Goal: Information Seeking & Learning: Learn about a topic

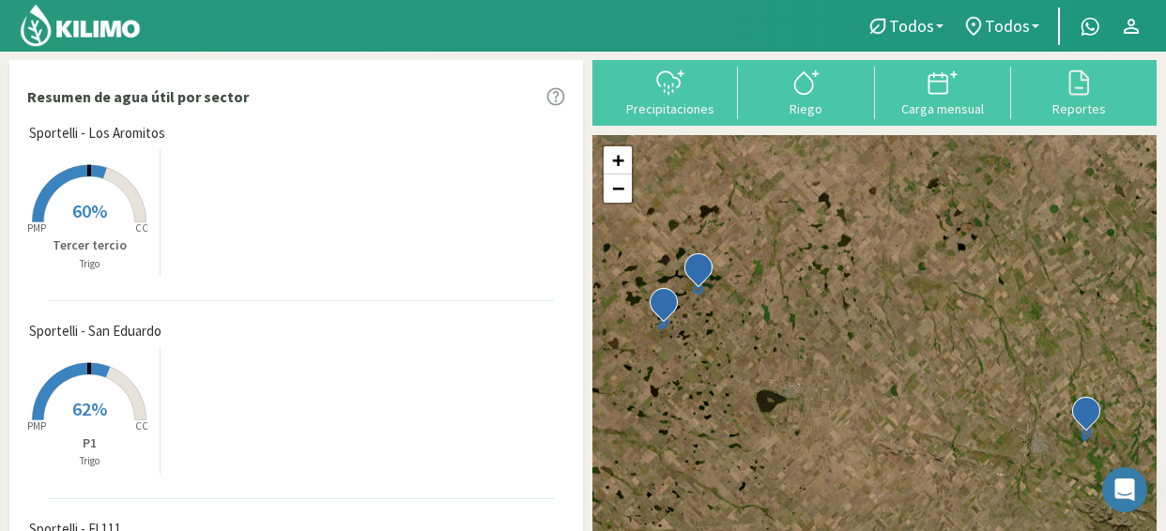
click at [314, 110] on div "Resumen de agua útil por sector" at bounding box center [296, 96] width 572 height 53
click at [439, 157] on div "Created with Highcharts 9.2.2 PMP CC 60% Tercer tercio Trigo" at bounding box center [301, 213] width 562 height 136
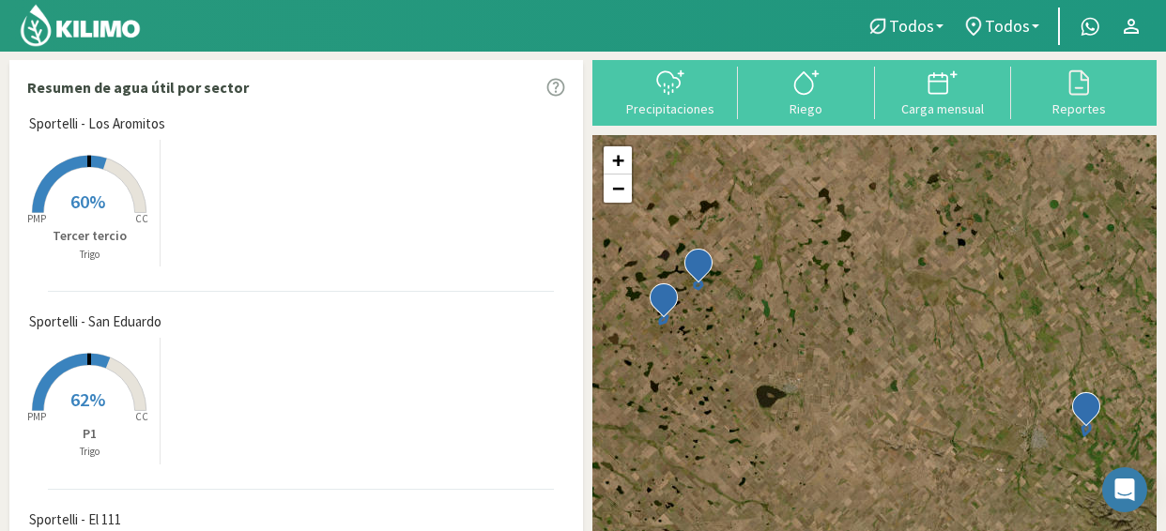
scroll to position [1, 0]
click at [843, 104] on div "Riego" at bounding box center [806, 107] width 125 height 13
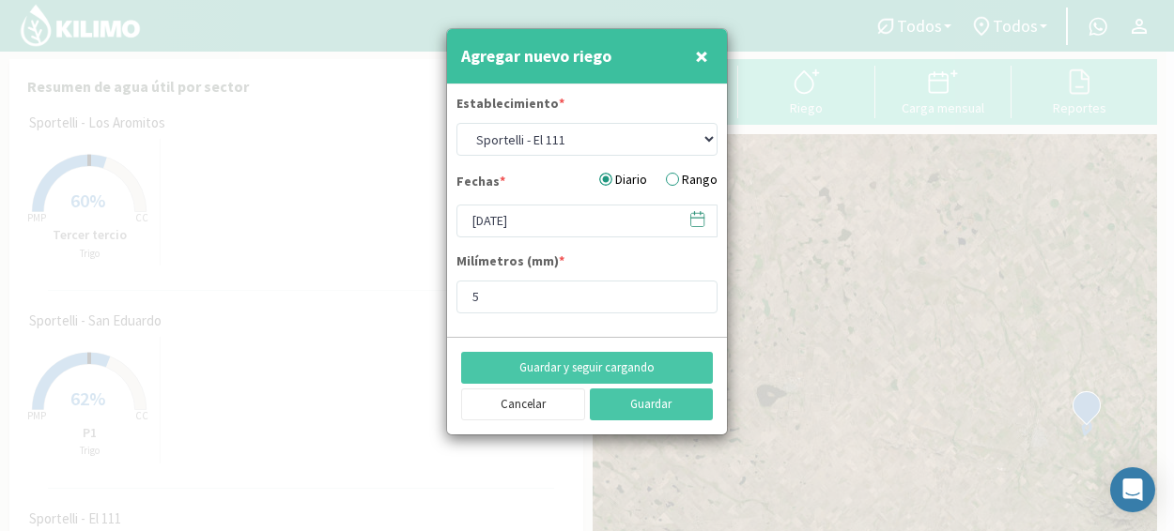
click at [700, 60] on span "×" at bounding box center [701, 55] width 13 height 31
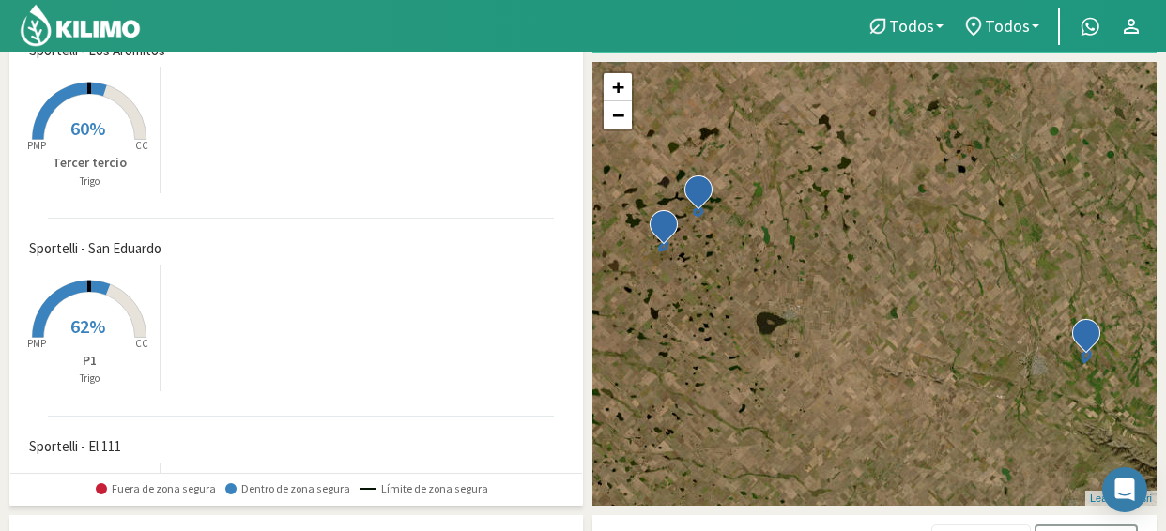
scroll to position [75, 0]
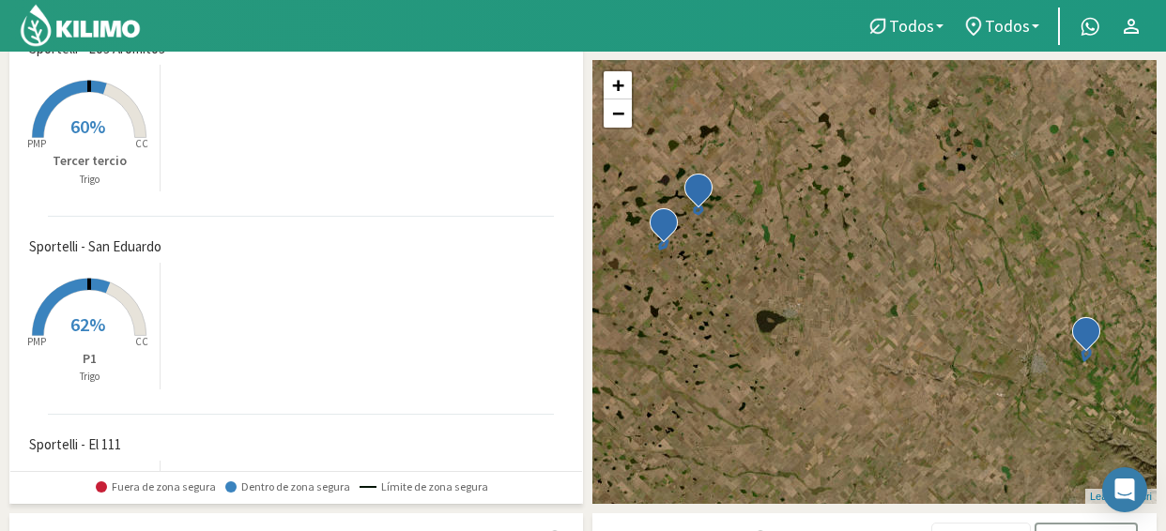
click at [96, 441] on span "Sportelli - El 111" at bounding box center [75, 446] width 92 height 22
click at [94, 451] on span "Sportelli - El 111" at bounding box center [75, 446] width 92 height 22
click at [51, 444] on span "Sportelli - El 111" at bounding box center [75, 446] width 92 height 22
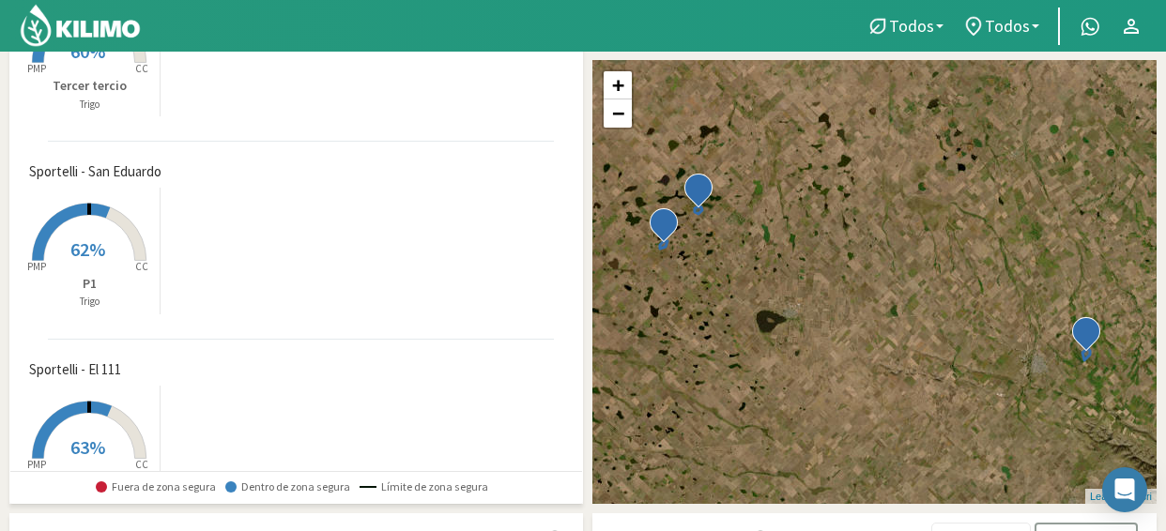
click at [51, 444] on rect at bounding box center [89, 461] width 150 height 150
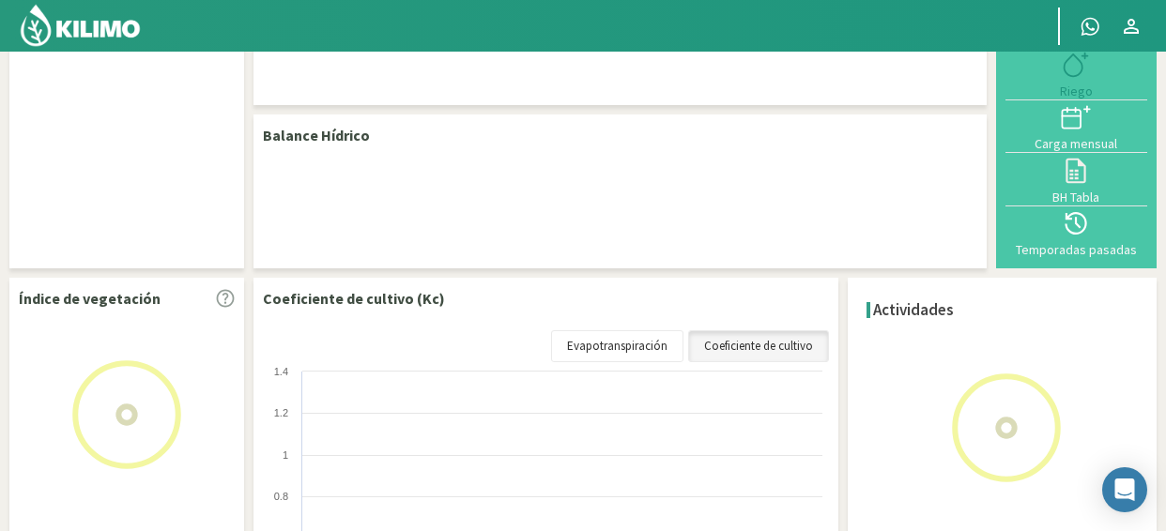
click at [51, 444] on div "Datos del sector Balance Hídrico Precipitaciones Riego Carga mensual BH Tabla T…" at bounding box center [583, 366] width 1166 height 781
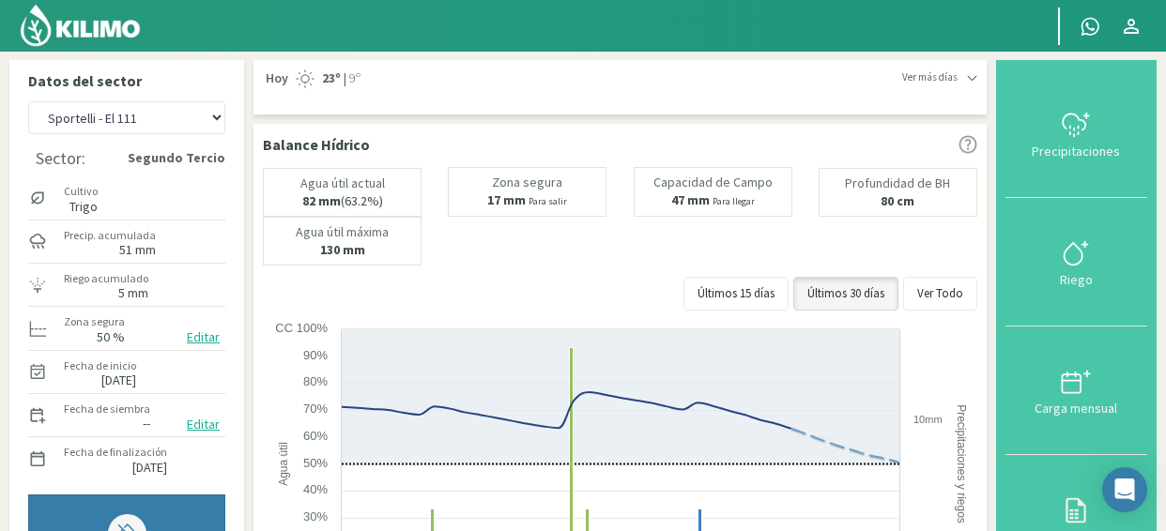
click at [973, 82] on icon at bounding box center [972, 78] width 10 height 10
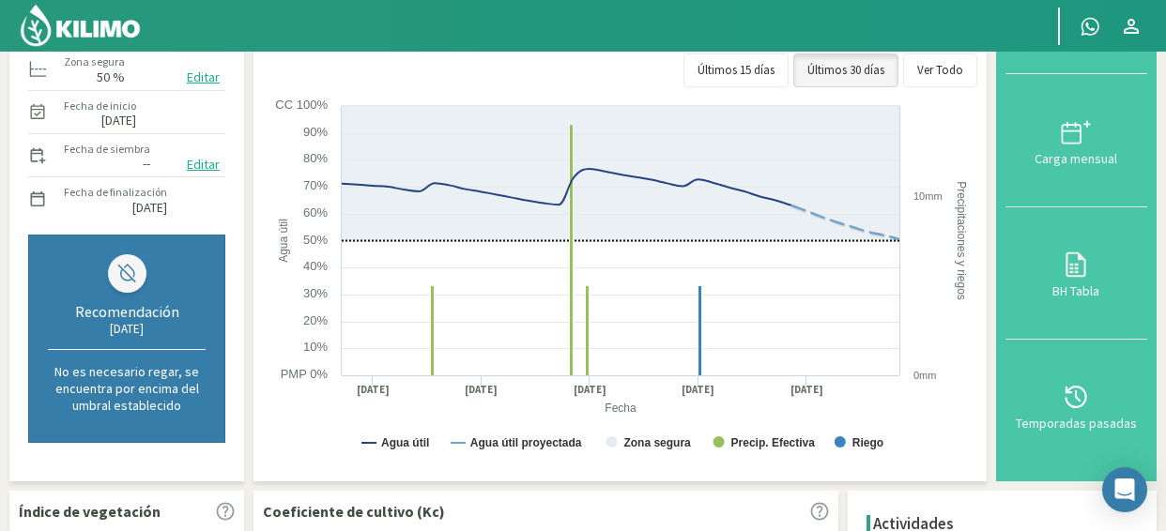
scroll to position [263, 0]
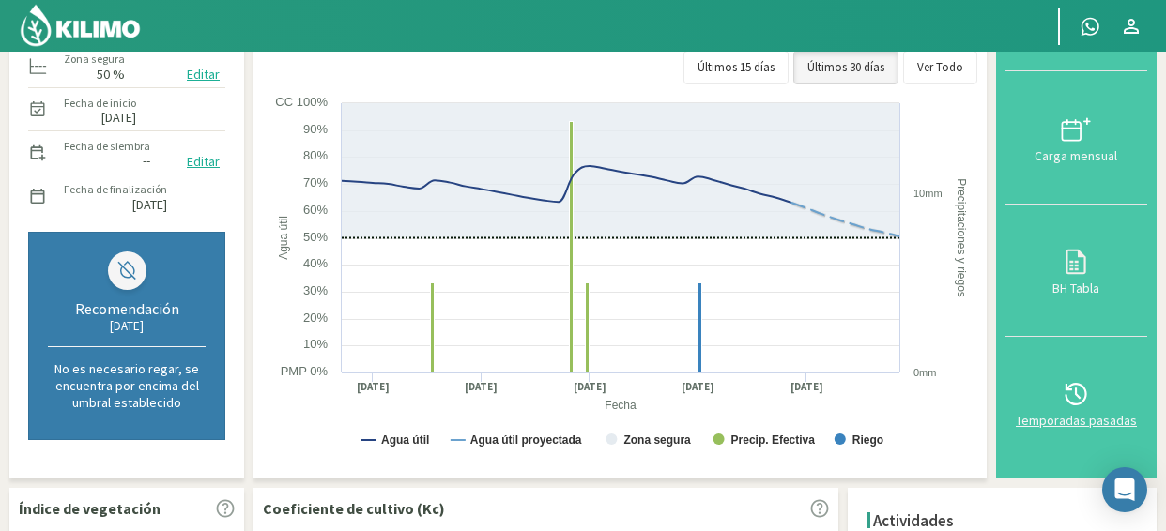
click at [1090, 407] on icon at bounding box center [1076, 394] width 30 height 30
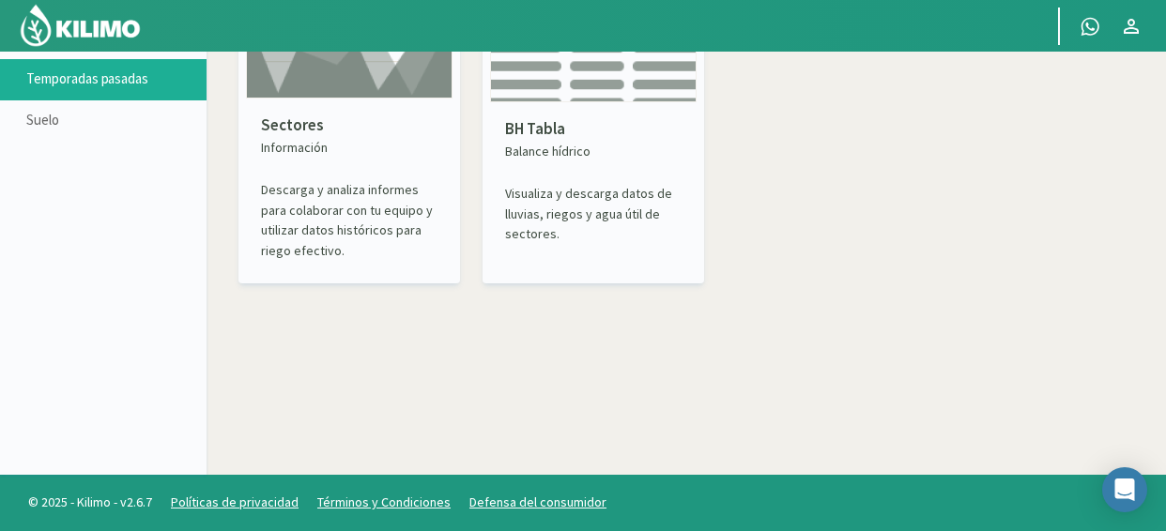
scroll to position [108, 0]
click at [189, 82] on icon at bounding box center [190, 79] width 21 height 21
click at [182, 82] on icon at bounding box center [190, 79] width 21 height 21
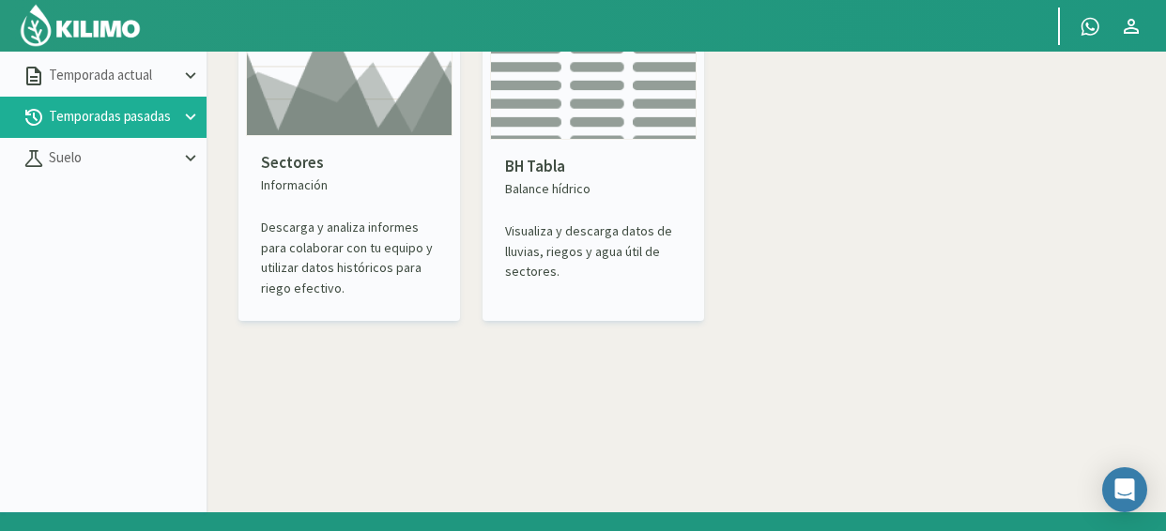
click at [94, 100] on button "Temporadas pasadas" at bounding box center [103, 117] width 207 height 41
click at [97, 112] on p "Temporadas pasadas" at bounding box center [112, 117] width 135 height 22
click at [518, 155] on p "BH Tabla" at bounding box center [593, 167] width 177 height 24
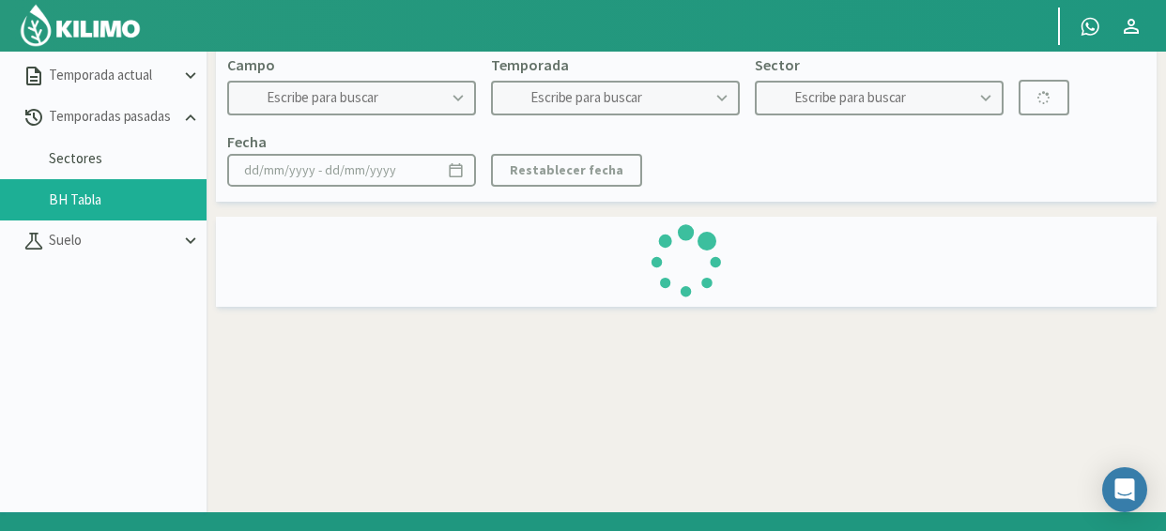
type input "Sportelli - El 111"
type input "2022"
type input "Segundo Tercio - Soja 2°"
type input "[DATE] - [DATE]"
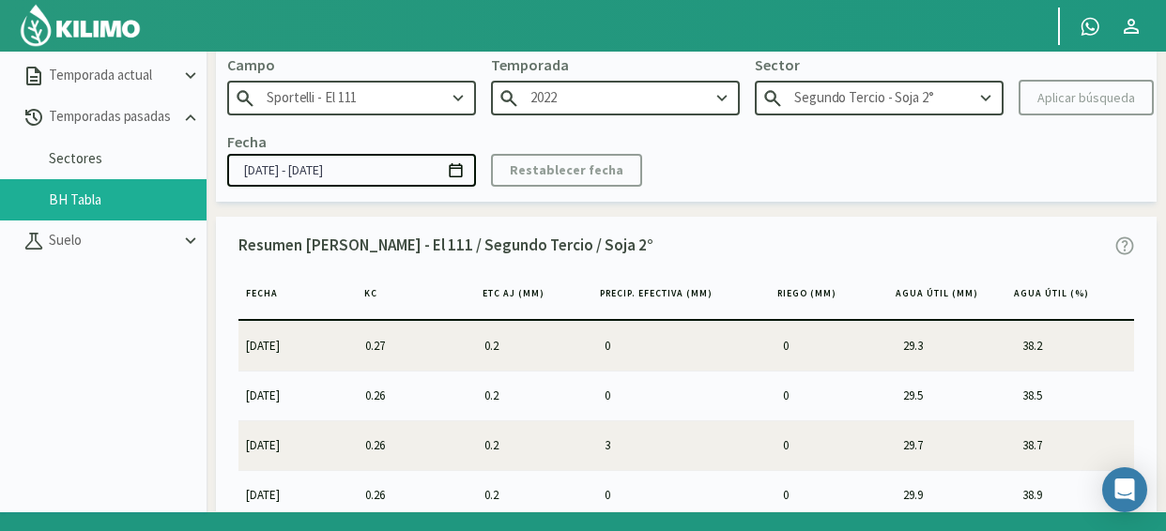
click at [723, 104] on icon at bounding box center [722, 98] width 21 height 21
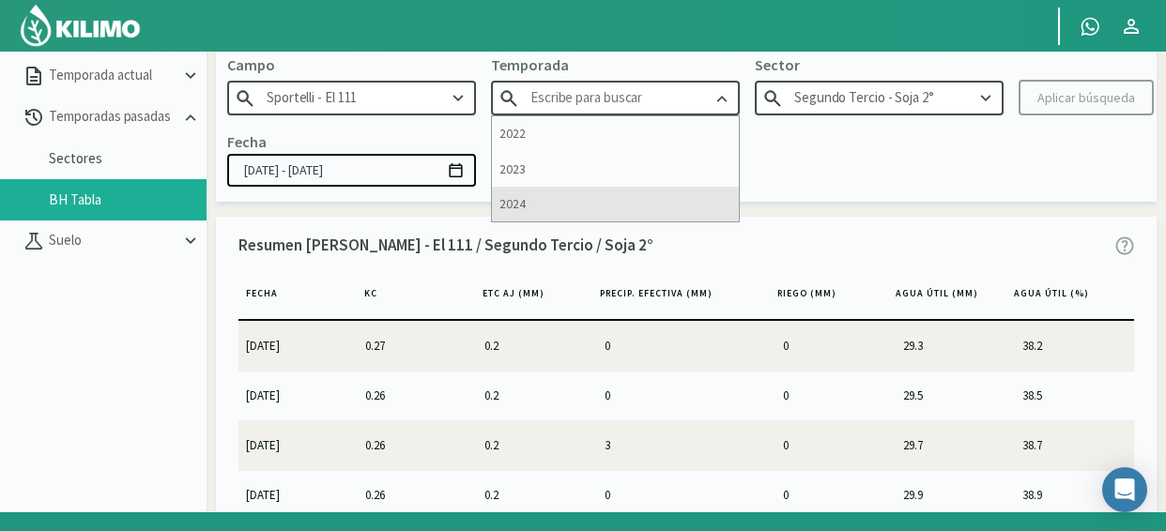
click at [668, 194] on div "2024" at bounding box center [615, 204] width 247 height 35
type input "2024"
type input "Primer [PERSON_NAME]"
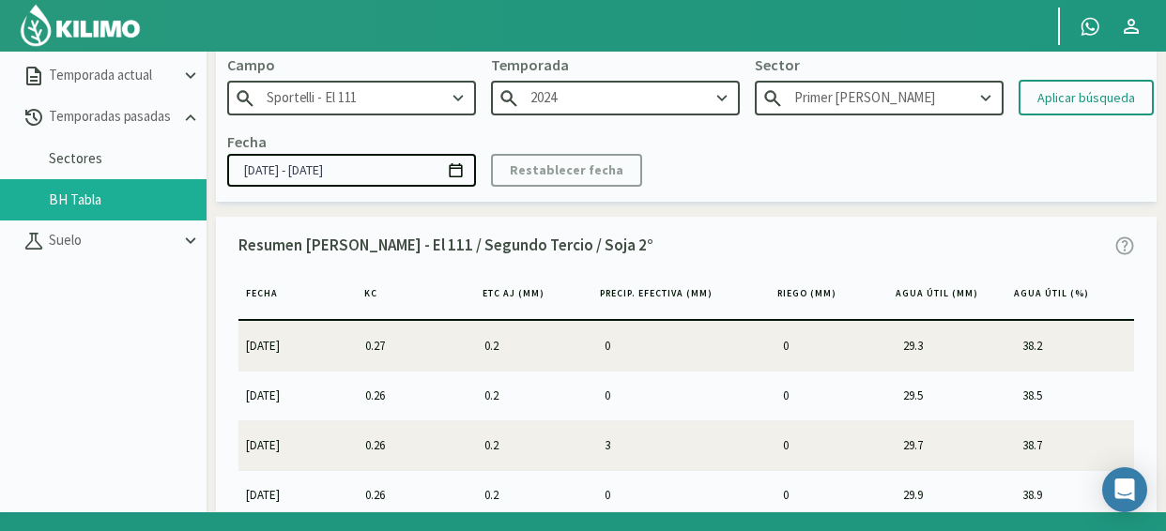
click at [983, 100] on icon at bounding box center [986, 98] width 21 height 21
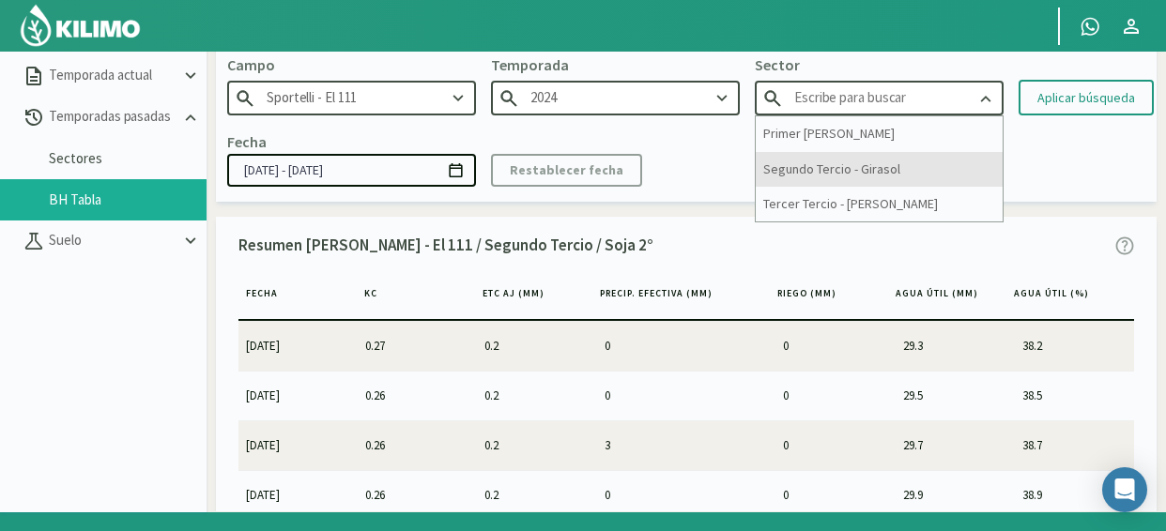
click at [963, 166] on div "Segundo Tercio - Girasol" at bounding box center [879, 169] width 247 height 35
type input "Segundo Tercio - Girasol"
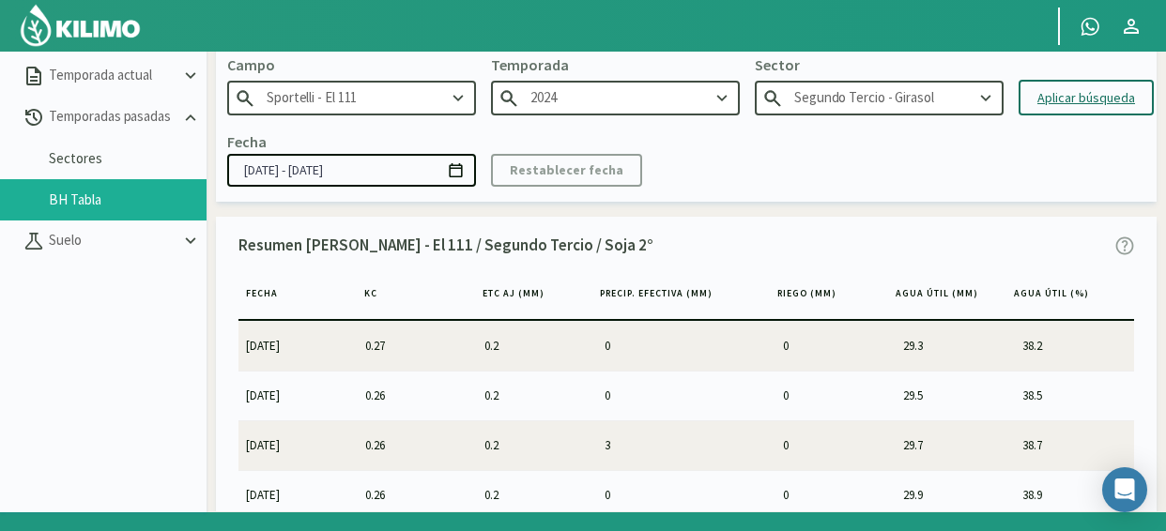
click at [1051, 99] on div "Aplicar búsqueda" at bounding box center [1087, 98] width 98 height 20
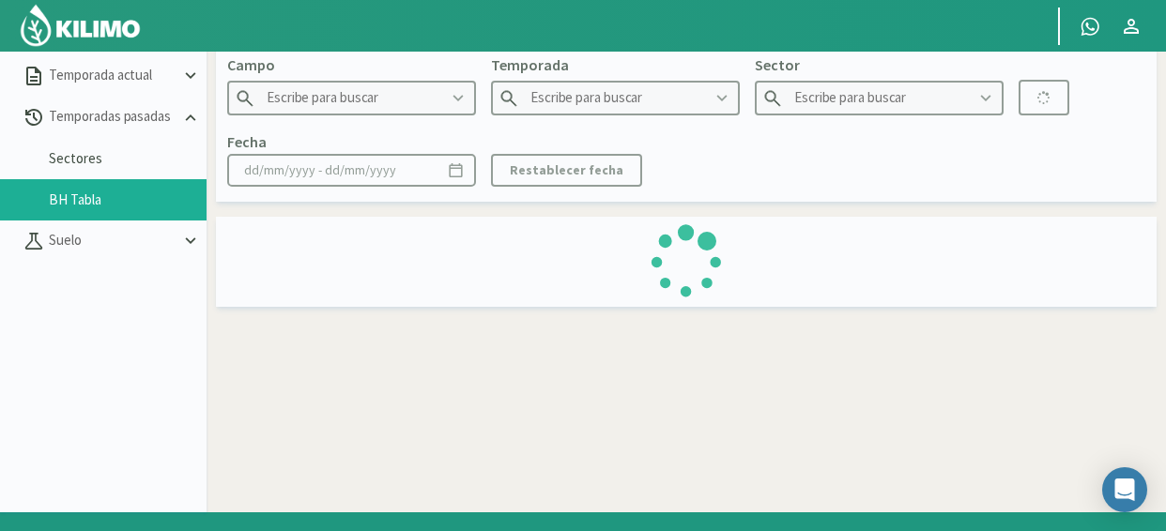
type input "Sportelli - El 111"
type input "2024"
type input "Segundo Tercio - Girasol"
type input "[DATE] - [DATE]"
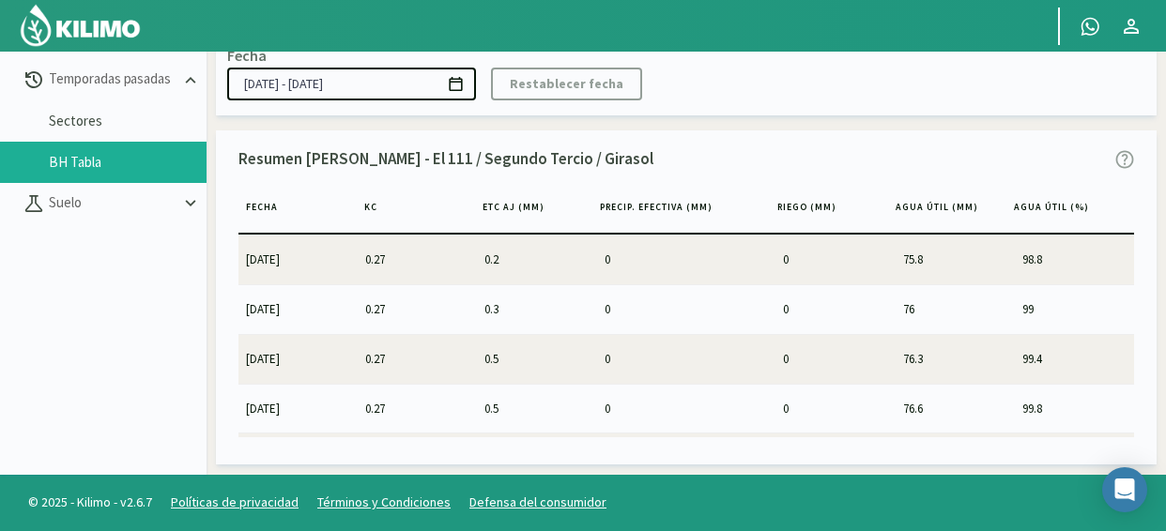
click at [1022, 149] on div "Resumen [PERSON_NAME] - El 111 / Segundo Tercio / Girasol" at bounding box center [687, 159] width 896 height 43
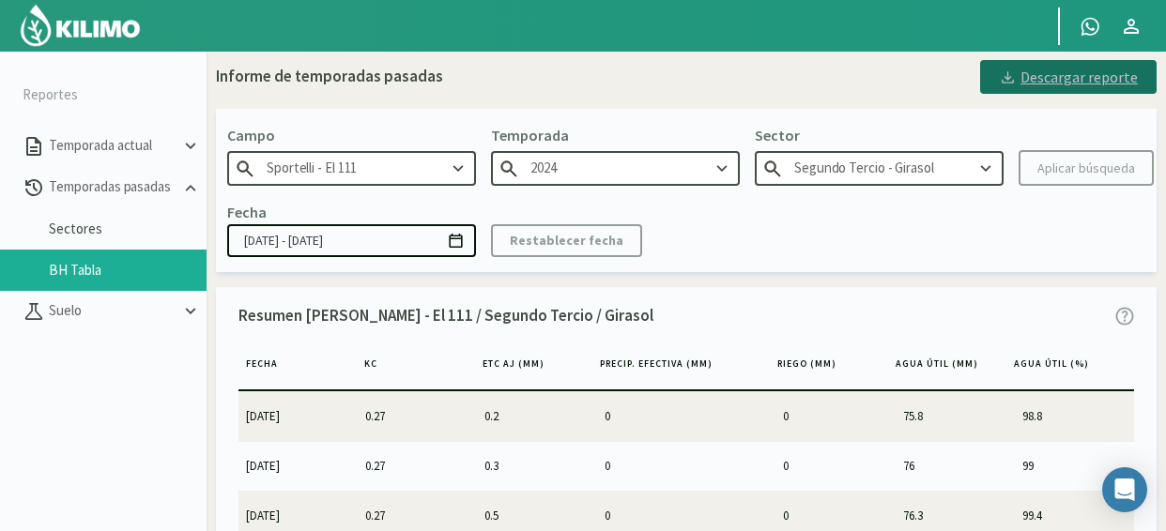
click at [1017, 84] on icon at bounding box center [1008, 78] width 18 height 18
